Goal: Task Accomplishment & Management: Manage account settings

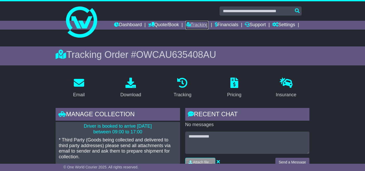
click at [199, 25] on link "Tracking" at bounding box center [196, 25] width 23 height 9
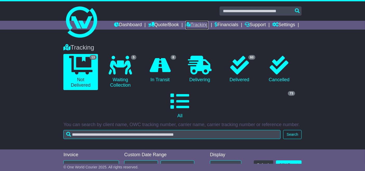
click at [197, 25] on link "Tracking" at bounding box center [196, 25] width 23 height 9
click at [196, 25] on link "Tracking" at bounding box center [196, 25] width 23 height 9
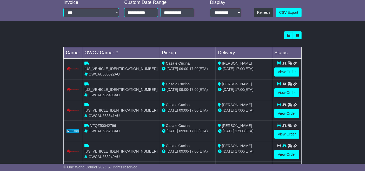
scroll to position [155, 0]
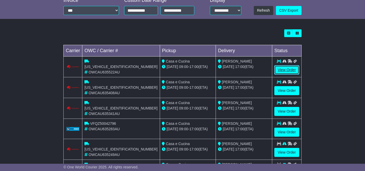
click at [285, 72] on link "View Order" at bounding box center [286, 69] width 25 height 9
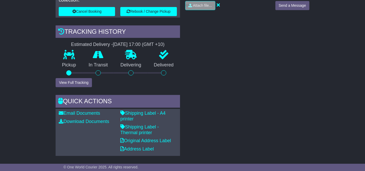
scroll to position [157, 0]
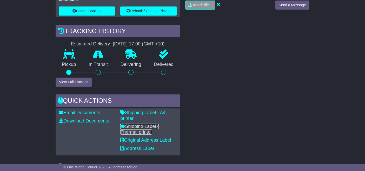
click at [151, 124] on link "Shipping Label - Thermal printer" at bounding box center [139, 129] width 38 height 11
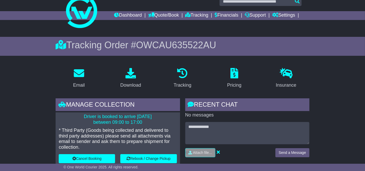
scroll to position [0, 0]
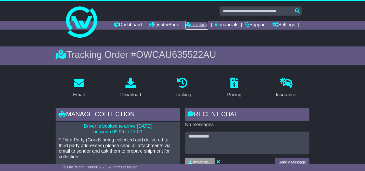
click at [198, 26] on link "Tracking" at bounding box center [196, 25] width 23 height 9
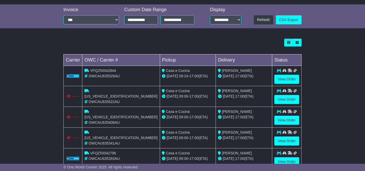
scroll to position [149, 0]
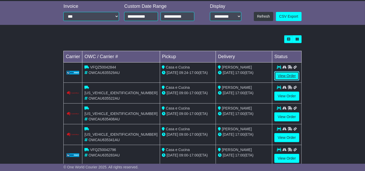
click at [287, 77] on link "View Order" at bounding box center [286, 75] width 25 height 9
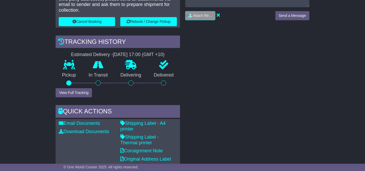
scroll to position [156, 0]
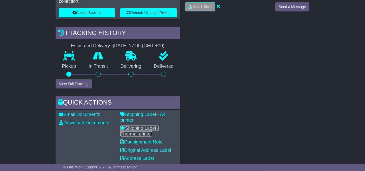
click at [151, 126] on link "Shipping Label - Thermal printer" at bounding box center [139, 131] width 38 height 11
